Goal: Task Accomplishment & Management: Manage account settings

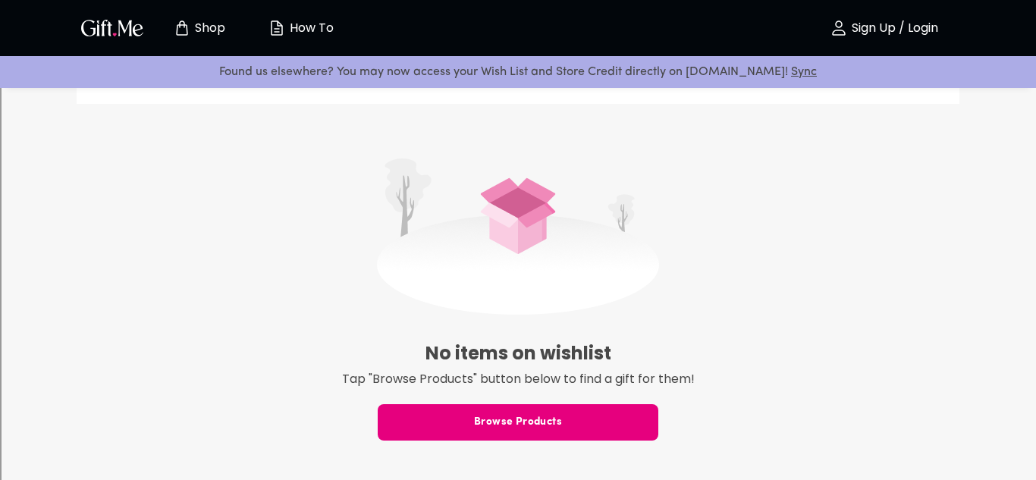
click at [541, 274] on img at bounding box center [518, 236] width 282 height 156
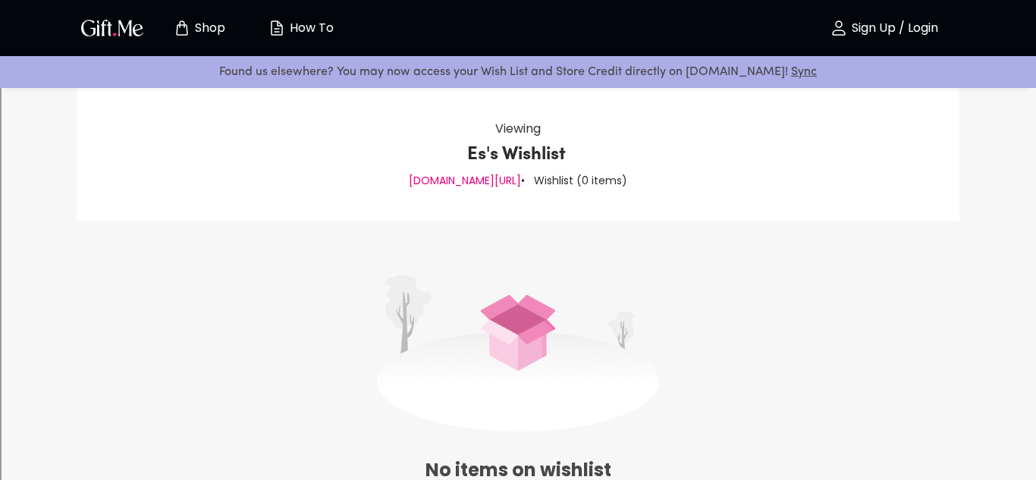
scroll to position [20, 0]
click at [535, 183] on p "• Wishlist ( 0 items )" at bounding box center [574, 182] width 106 height 20
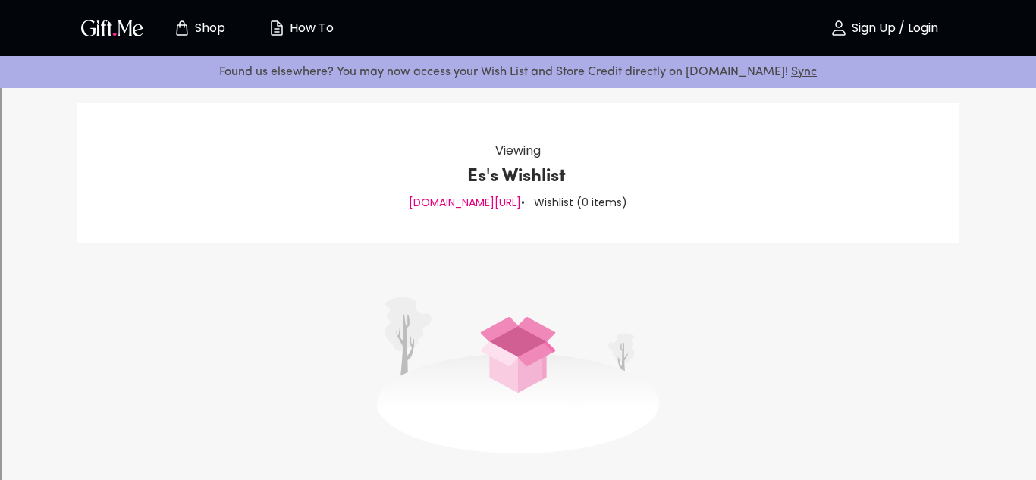
click at [472, 203] on p "[DOMAIN_NAME][URL]" at bounding box center [465, 203] width 112 height 20
click at [534, 232] on div "Viewing Es's Wishlist [DOMAIN_NAME][URL] • Wishlist ( 0 items )" at bounding box center [518, 173] width 883 height 140
click at [494, 403] on img at bounding box center [518, 374] width 282 height 156
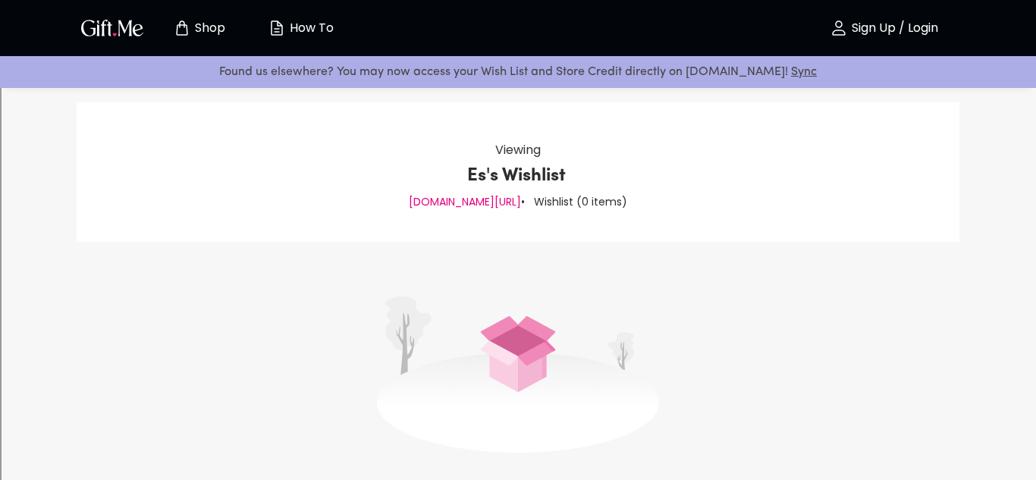
click at [494, 403] on img at bounding box center [518, 374] width 282 height 156
click at [507, 367] on img at bounding box center [518, 374] width 282 height 156
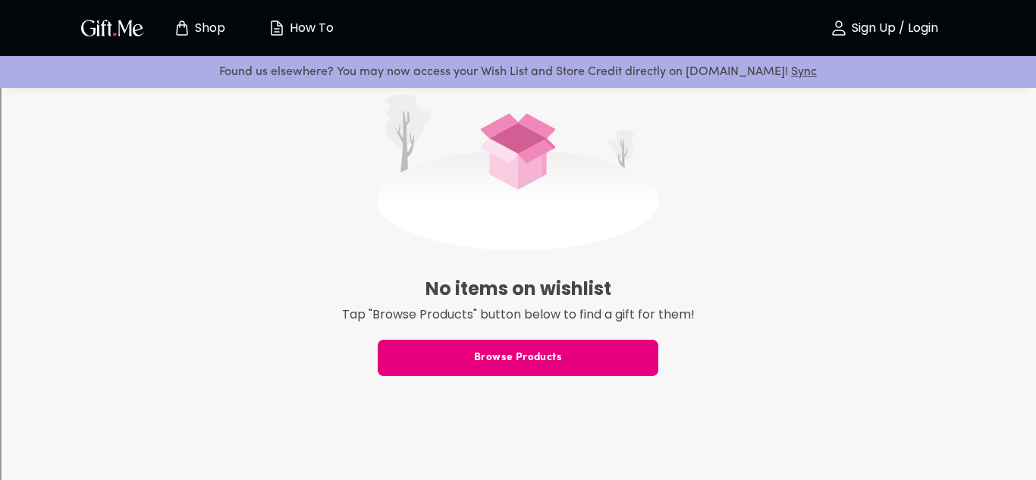
scroll to position [221, 0]
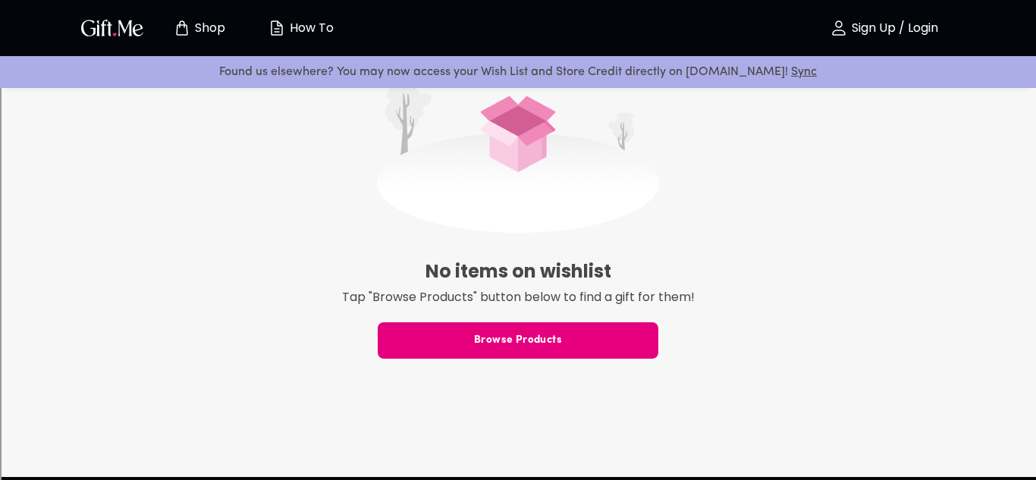
click at [520, 361] on div "No items on wishlist Tap "Browse Products" button below to find a gift for them…" at bounding box center [518, 226] width 883 height 349
click at [515, 356] on button "Browse Products" at bounding box center [518, 340] width 281 height 36
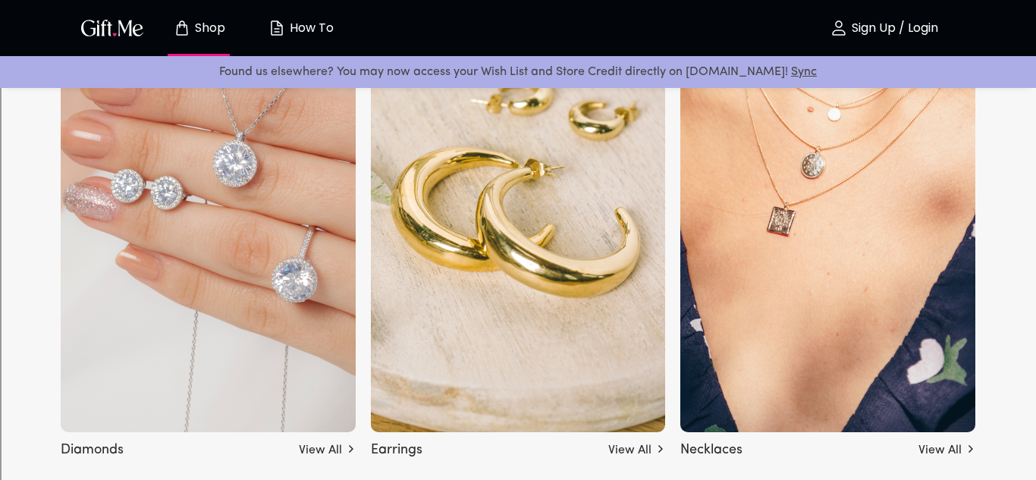
scroll to position [2764, 0]
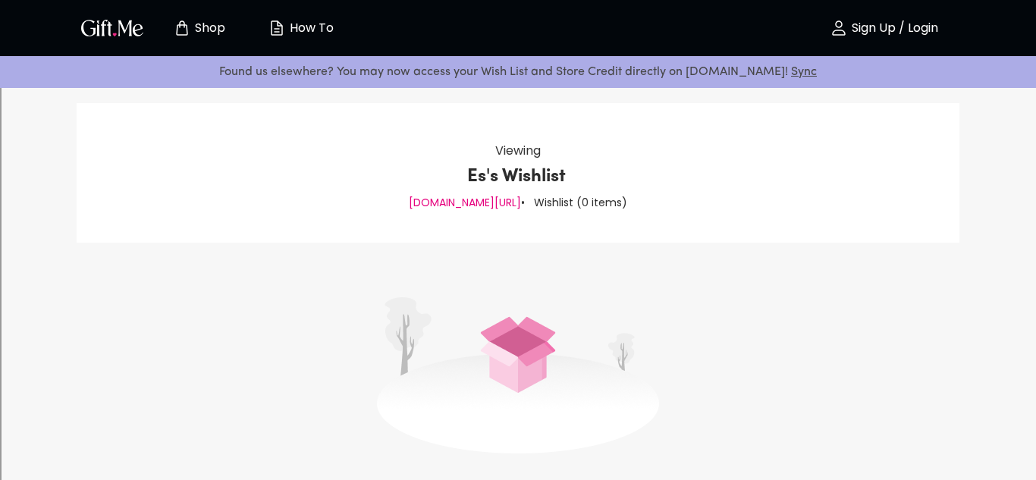
click at [643, 190] on div "Viewing Es's Wishlist [DOMAIN_NAME][URL] • Wishlist ( 0 items )" at bounding box center [518, 173] width 883 height 140
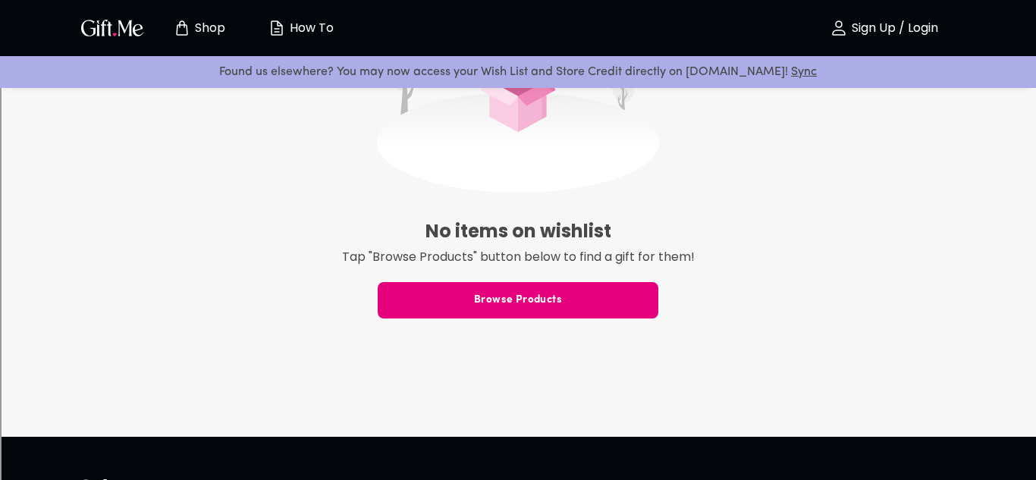
scroll to position [269, 0]
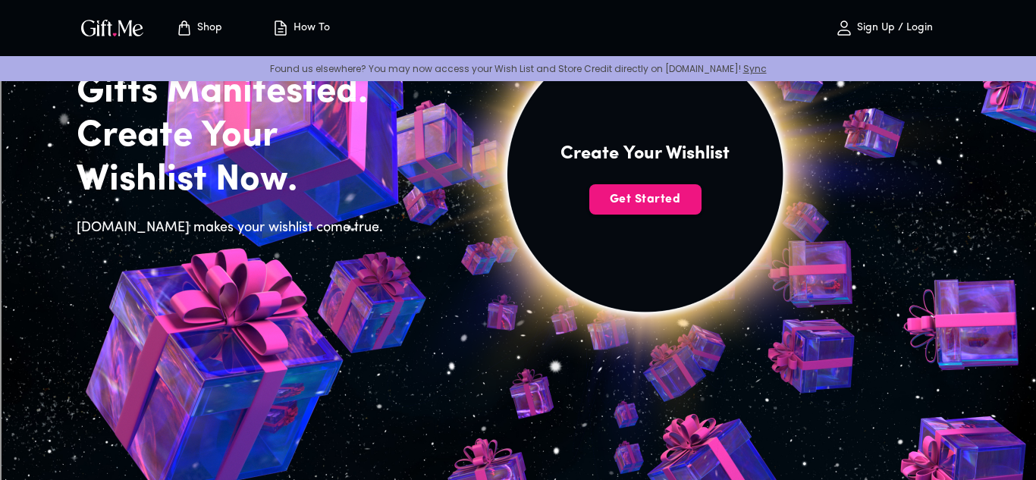
scroll to position [152, 0]
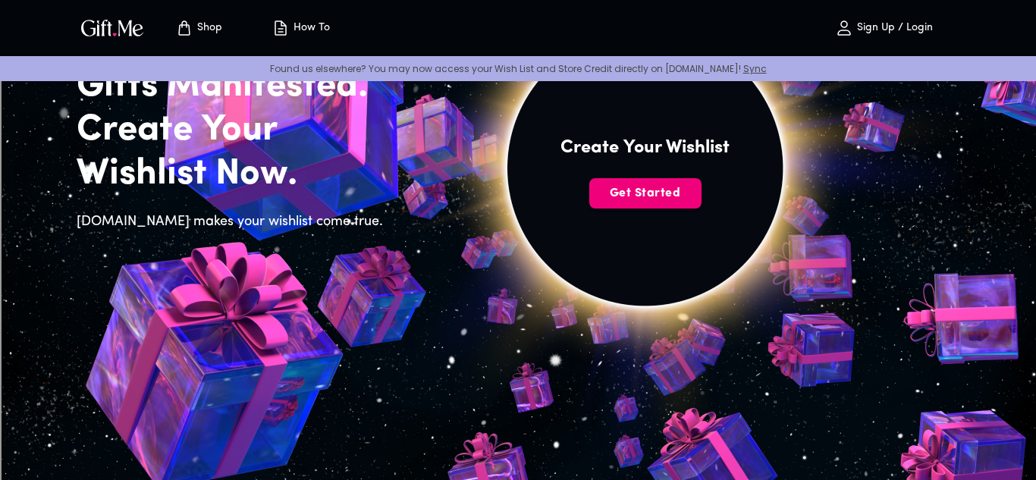
click at [635, 196] on span "Get Started" at bounding box center [645, 193] width 112 height 17
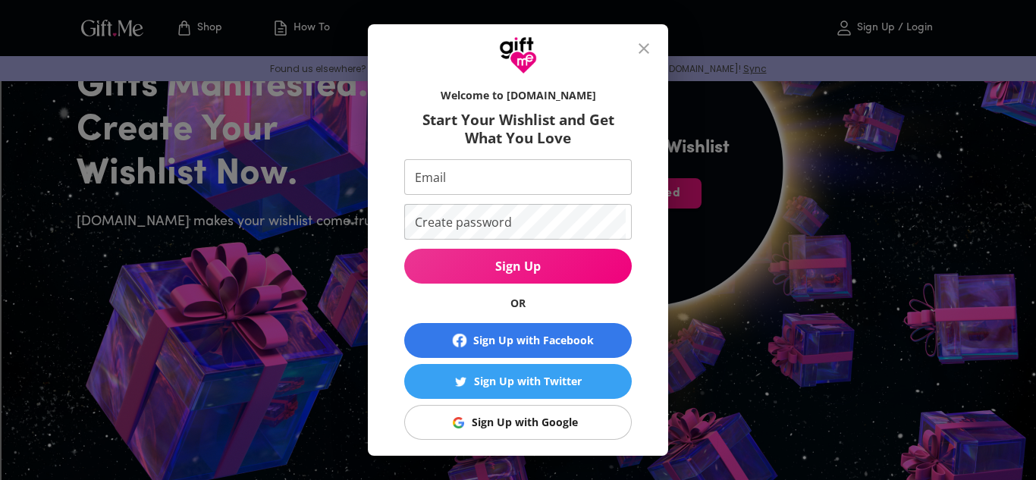
click at [644, 48] on icon "close" at bounding box center [643, 48] width 11 height 11
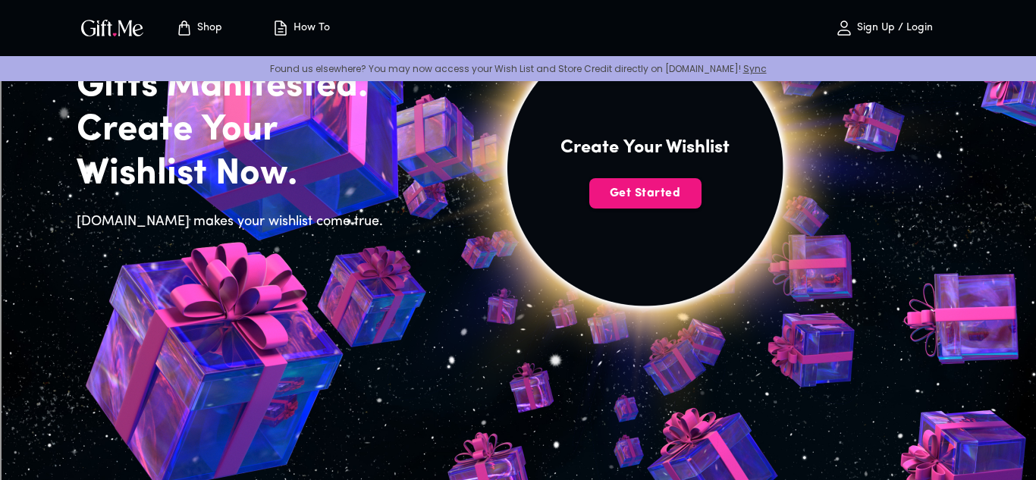
scroll to position [0, 0]
